Goal: Task Accomplishment & Management: Use online tool/utility

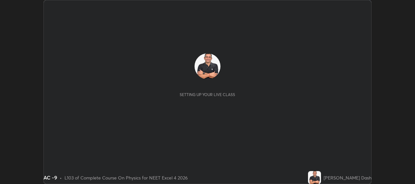
scroll to position [184, 414]
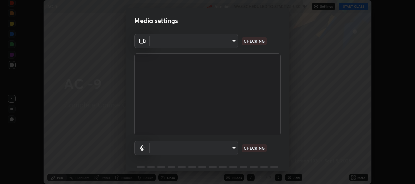
type input "b317e01ce44dabc3be8dd9fbd21c4c94838353ba5ba3926cf423050bf086703d"
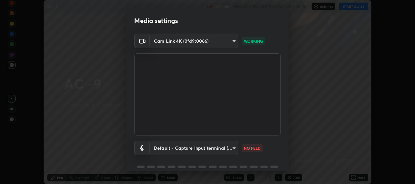
click at [233, 149] on body "Erase all AC -9 Recording WAS SCHEDULED TO START AT 6:30 PM Settings START CLAS…" at bounding box center [207, 92] width 415 height 184
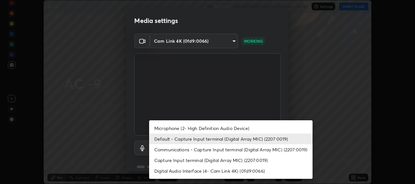
click at [242, 130] on li "Microphone (2- High Definition Audio Device)" at bounding box center [230, 128] width 163 height 11
type input "c3919e96a5ab5b599c6855178749ec7a7a8a003fead2dd7e2b47559334d8e3b5"
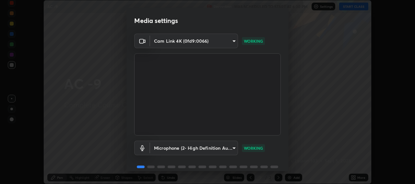
scroll to position [28, 0]
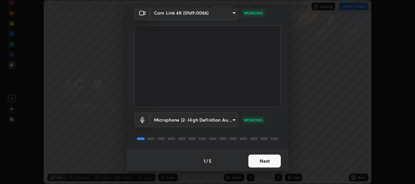
click at [264, 163] on button "Next" at bounding box center [264, 161] width 32 height 13
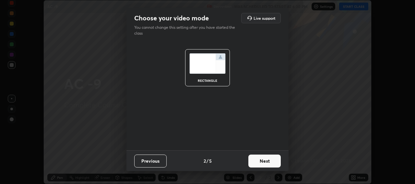
scroll to position [0, 0]
click at [271, 161] on button "Next" at bounding box center [264, 161] width 32 height 13
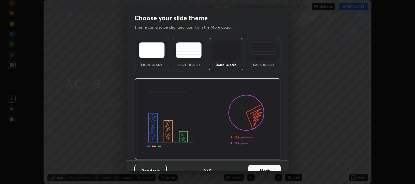
scroll to position [10, 0]
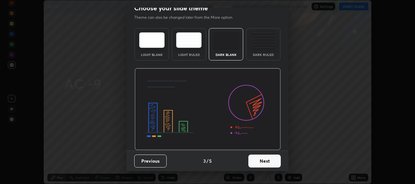
click at [270, 159] on button "Next" at bounding box center [264, 161] width 32 height 13
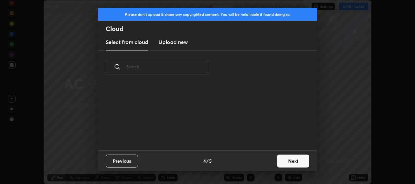
click at [286, 160] on button "Next" at bounding box center [293, 161] width 32 height 13
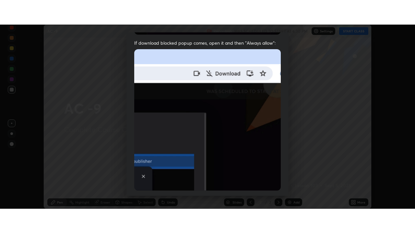
scroll to position [160, 0]
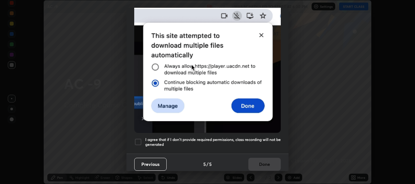
click at [141, 140] on div at bounding box center [138, 142] width 8 height 8
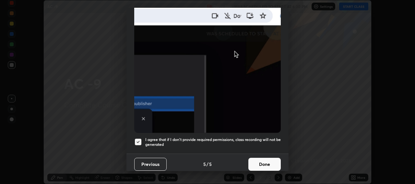
click at [262, 159] on button "Done" at bounding box center [264, 164] width 32 height 13
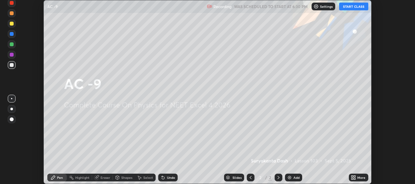
click at [290, 177] on img at bounding box center [289, 177] width 5 height 5
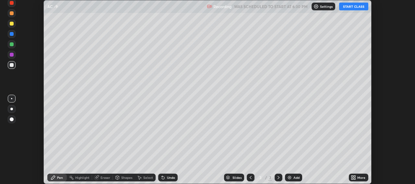
click at [354, 176] on icon at bounding box center [355, 177] width 2 height 2
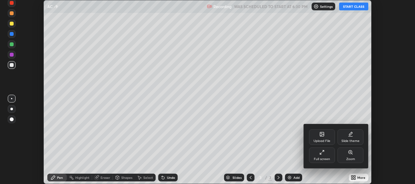
click at [321, 155] on div "Full screen" at bounding box center [322, 156] width 26 height 16
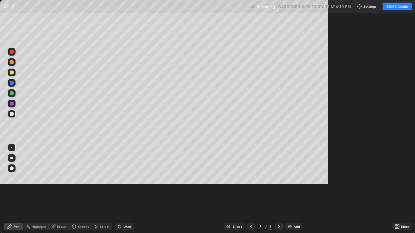
scroll to position [233, 415]
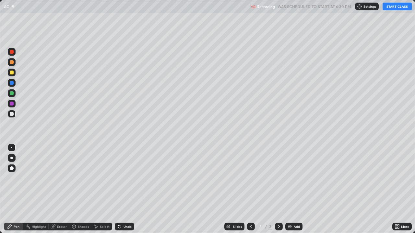
click at [391, 6] on button "START CLASS" at bounding box center [396, 7] width 29 height 8
click at [12, 71] on div at bounding box center [12, 73] width 4 height 4
click at [124, 184] on div "Undo" at bounding box center [127, 226] width 8 height 3
click at [13, 94] on div at bounding box center [12, 93] width 4 height 4
click at [127, 184] on div "Undo" at bounding box center [124, 227] width 19 height 8
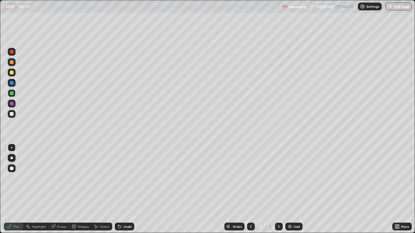
click at [251, 184] on div at bounding box center [251, 226] width 8 height 13
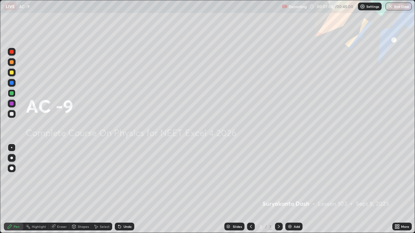
click at [278, 184] on icon at bounding box center [279, 226] width 2 height 3
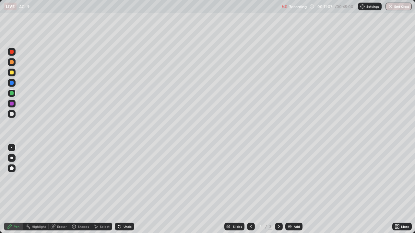
click at [105, 184] on div "Select" at bounding box center [105, 226] width 10 height 3
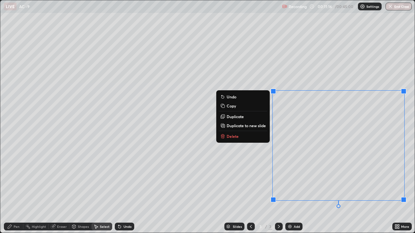
click at [234, 108] on p "Copy" at bounding box center [230, 105] width 9 height 5
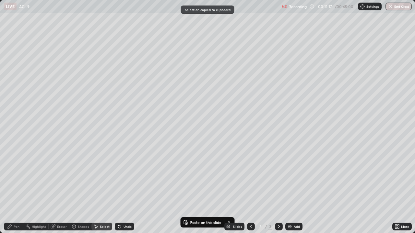
click at [292, 184] on div "Add" at bounding box center [293, 227] width 17 height 8
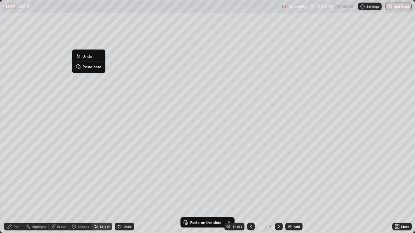
click at [91, 69] on button "Paste here" at bounding box center [88, 67] width 28 height 8
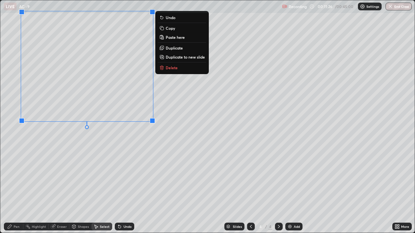
click at [53, 184] on div "0 ° Undo Copy Paste here Duplicate Duplicate to new slide Delete" at bounding box center [207, 116] width 414 height 233
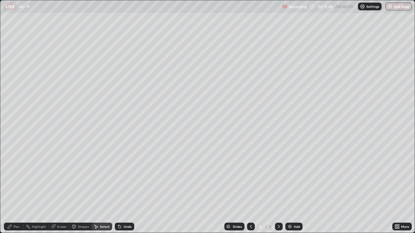
click at [62, 184] on div "Eraser" at bounding box center [62, 226] width 10 height 3
click at [41, 184] on div "Highlight" at bounding box center [39, 226] width 14 height 3
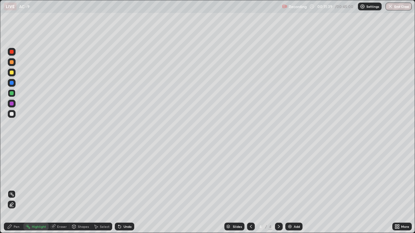
click at [18, 184] on div "Pen" at bounding box center [17, 226] width 6 height 3
click at [249, 184] on icon at bounding box center [250, 226] width 5 height 5
click at [278, 184] on icon at bounding box center [278, 226] width 5 height 5
click at [250, 184] on icon at bounding box center [251, 226] width 2 height 3
click at [250, 184] on icon at bounding box center [250, 226] width 5 height 5
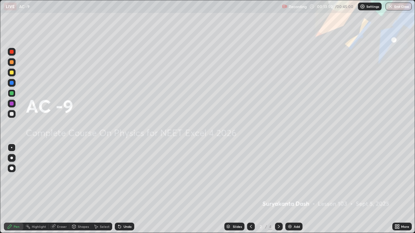
click at [279, 184] on icon at bounding box center [278, 226] width 5 height 5
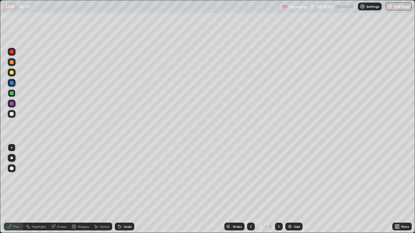
click at [279, 184] on icon at bounding box center [278, 226] width 5 height 5
click at [11, 103] on div at bounding box center [12, 104] width 4 height 4
click at [11, 73] on div at bounding box center [12, 73] width 4 height 4
click at [127, 184] on div "Undo" at bounding box center [127, 226] width 8 height 3
click at [126, 184] on div "Undo" at bounding box center [124, 227] width 19 height 8
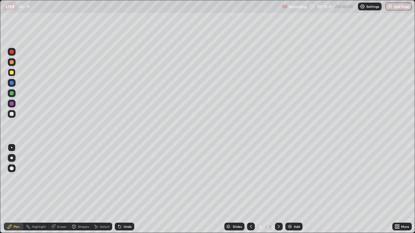
click at [119, 184] on icon at bounding box center [119, 227] width 3 height 3
click at [125, 184] on div "Undo" at bounding box center [124, 227] width 19 height 8
click at [128, 184] on div "Undo" at bounding box center [127, 226] width 8 height 3
click at [126, 184] on div "Undo" at bounding box center [127, 226] width 8 height 3
click at [125, 184] on div "Undo" at bounding box center [127, 226] width 8 height 3
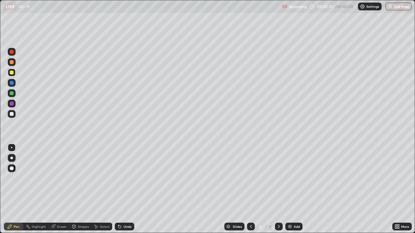
click at [250, 184] on icon at bounding box center [250, 226] width 5 height 5
click at [275, 184] on div at bounding box center [279, 227] width 8 height 8
click at [278, 184] on icon at bounding box center [278, 226] width 5 height 5
click at [288, 184] on img at bounding box center [289, 226] width 5 height 5
click at [250, 184] on icon at bounding box center [250, 226] width 5 height 5
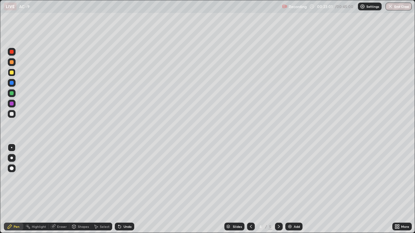
click at [250, 184] on icon at bounding box center [250, 226] width 5 height 5
click at [278, 184] on icon at bounding box center [278, 226] width 5 height 5
click at [250, 184] on icon at bounding box center [251, 226] width 2 height 3
click at [279, 184] on icon at bounding box center [278, 226] width 5 height 5
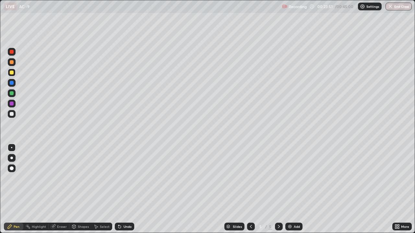
click at [247, 184] on div at bounding box center [251, 227] width 8 height 8
click at [277, 184] on icon at bounding box center [278, 226] width 5 height 5
click at [125, 184] on div "Undo" at bounding box center [124, 227] width 19 height 8
click at [124, 184] on div "Undo" at bounding box center [127, 226] width 8 height 3
click at [13, 104] on div at bounding box center [12, 104] width 4 height 4
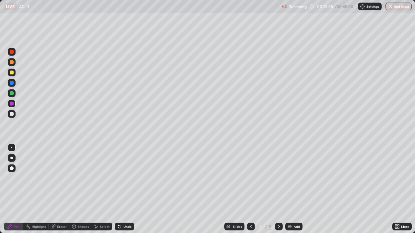
click at [13, 94] on div at bounding box center [12, 93] width 4 height 4
click at [251, 184] on icon at bounding box center [250, 226] width 5 height 5
click at [250, 184] on icon at bounding box center [251, 226] width 2 height 3
click at [276, 184] on icon at bounding box center [278, 226] width 5 height 5
click at [279, 184] on icon at bounding box center [279, 226] width 2 height 3
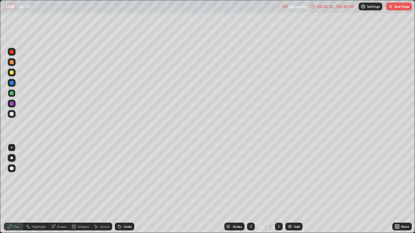
click at [250, 184] on icon at bounding box center [251, 226] width 2 height 3
click at [278, 184] on icon at bounding box center [279, 226] width 2 height 3
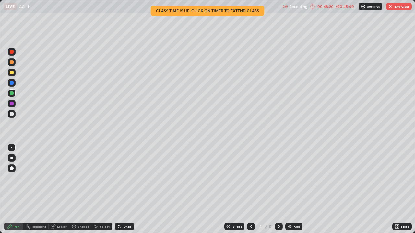
click at [394, 7] on button "End Class" at bounding box center [399, 7] width 26 height 8
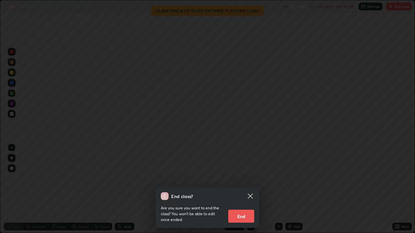
click at [237, 184] on button "End" at bounding box center [241, 216] width 26 height 13
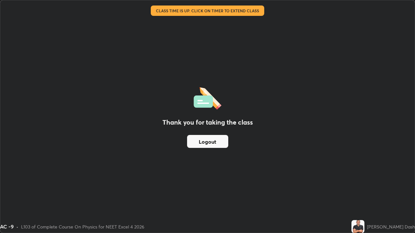
click at [215, 141] on button "Logout" at bounding box center [207, 141] width 41 height 13
